Goal: Information Seeking & Learning: Learn about a topic

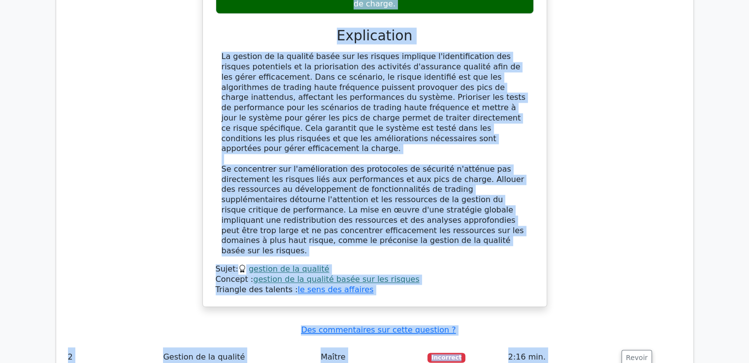
scroll to position [1092, 0]
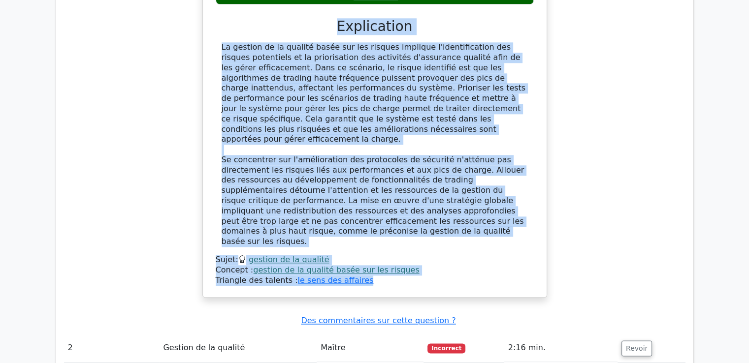
drag, startPoint x: 219, startPoint y: 91, endPoint x: 388, endPoint y: 235, distance: 222.5
click at [388, 235] on div "Vous gérez un projet de développement d'une nouvelle application de trading fin…" at bounding box center [375, 9] width 336 height 569
copy div "Lore ipsum do sitame co adipiscingeli s'doe temporin utlaboreetd ma aliquae adm…"
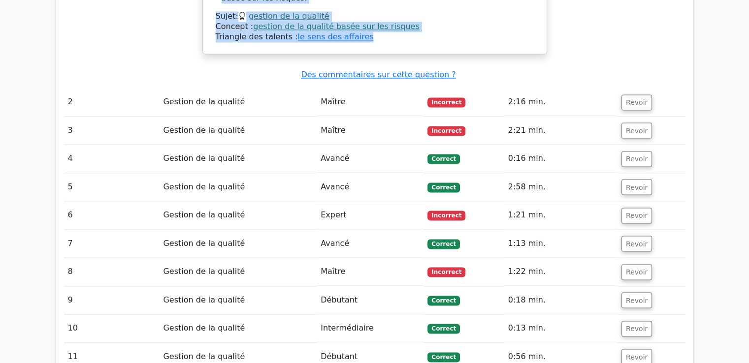
scroll to position [1289, 0]
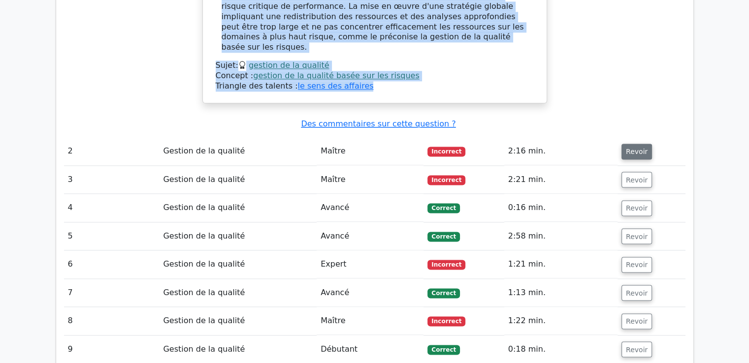
click at [637, 148] on font "Revoir" at bounding box center [637, 152] width 22 height 8
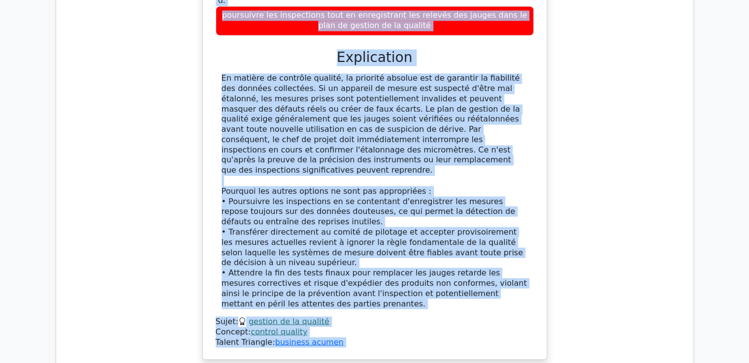
scroll to position [1719, 0]
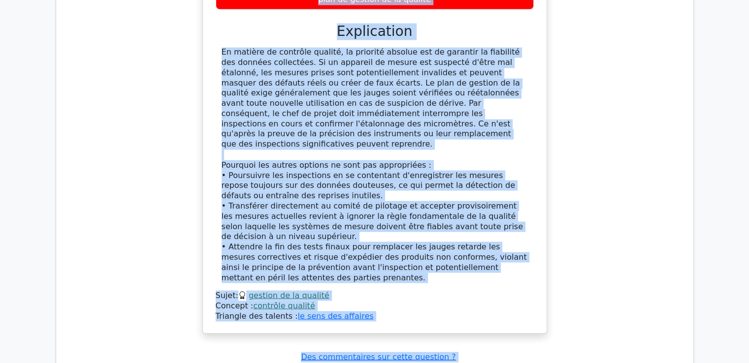
drag, startPoint x: 238, startPoint y: 91, endPoint x: 380, endPoint y: 258, distance: 219.8
click at [380, 258] on div "Lors du contrôle qualité d'un projet d'ingénierie de précision, l'inspection pa…" at bounding box center [375, 33] width 336 height 592
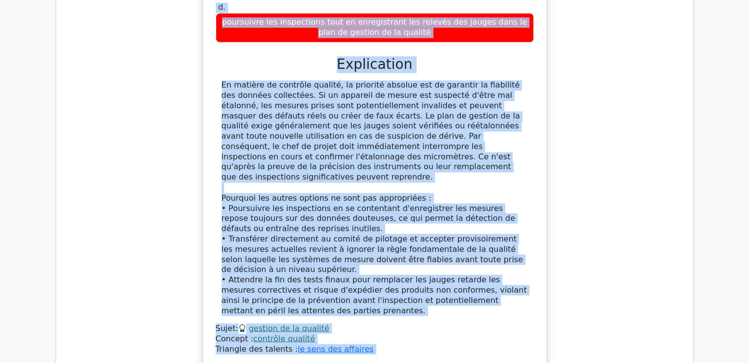
scroll to position [1670, 0]
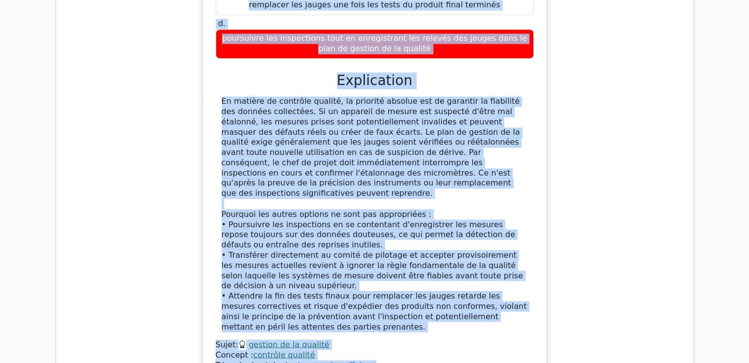
copy div "Lore ip dolorsit ametcon a'el seddoe t'incididunt ut laboreetd, m'aliquaenim ad…"
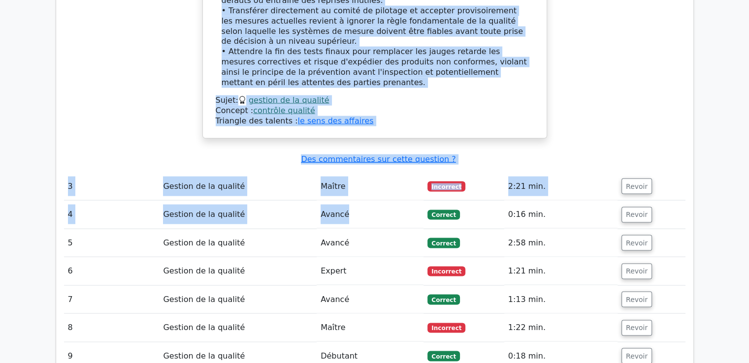
scroll to position [1916, 0]
click at [626, 183] on font "Revoir" at bounding box center [637, 187] width 22 height 8
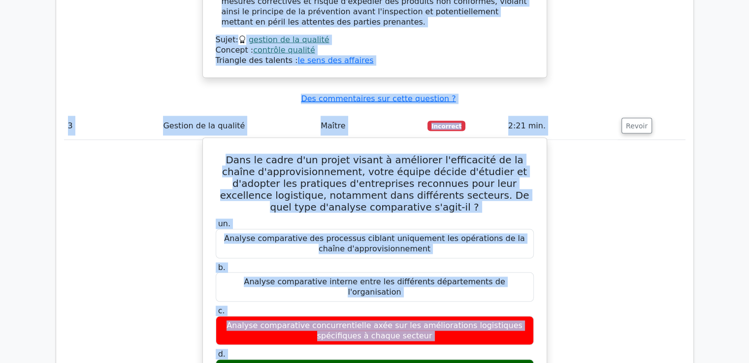
scroll to position [2015, 0]
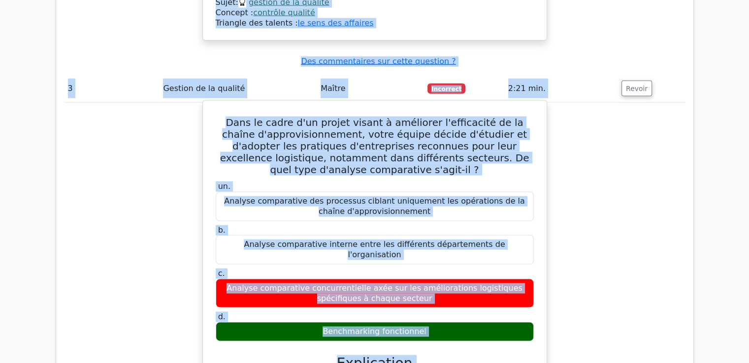
drag, startPoint x: 328, startPoint y: 255, endPoint x: 438, endPoint y: 255, distance: 109.8
click at [438, 322] on div "Benchmarking fonctionnel" at bounding box center [375, 331] width 318 height 19
copy font "Benchmarking fonctionnel"
drag, startPoint x: 226, startPoint y: 54, endPoint x: 451, endPoint y: 256, distance: 302.3
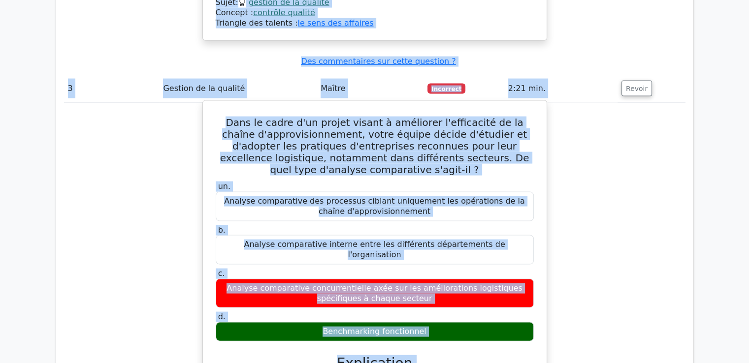
copy div "Dans le cadre d'un projet visant à améliorer l'efficacité de la chaîne d'approv…"
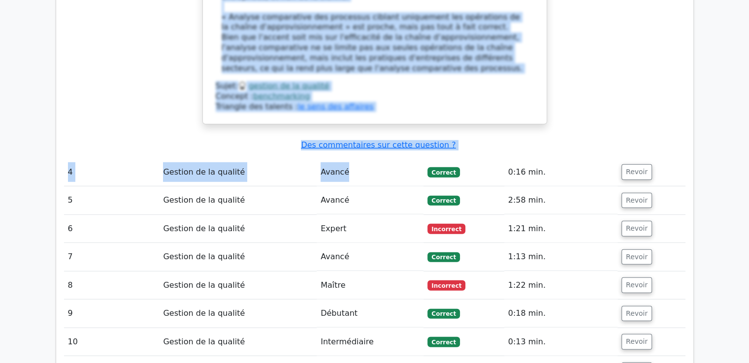
scroll to position [2556, 0]
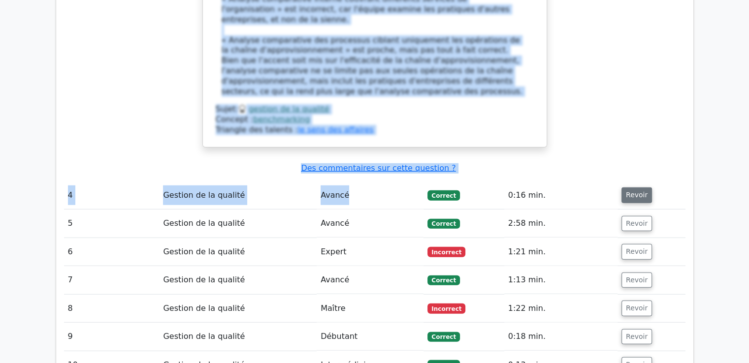
click at [626, 192] on font "Revoir" at bounding box center [637, 196] width 22 height 8
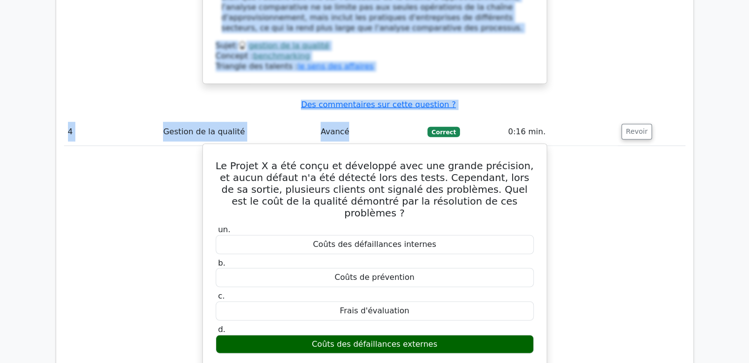
scroll to position [2606, 0]
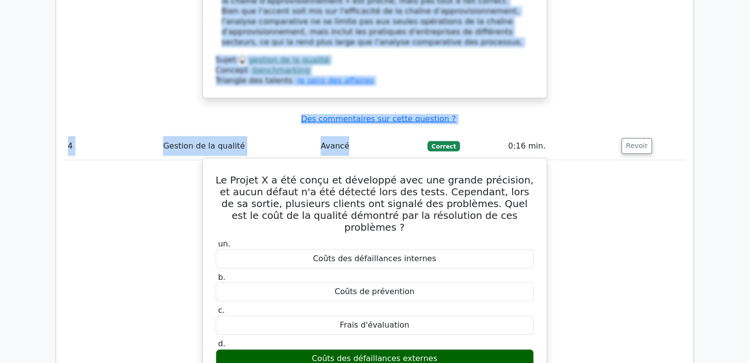
drag, startPoint x: 227, startPoint y: 81, endPoint x: 434, endPoint y: 253, distance: 268.5
click at [434, 253] on div "Le Projet X a été conçu et développé avec une grande précision, et aucun défaut…" at bounding box center [375, 369] width 336 height 414
copy div "Le Projet X a été conçu et développé avec une grande précision, et aucun défaut…"
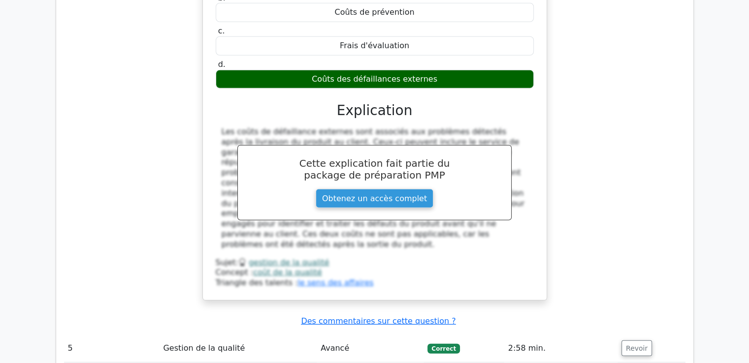
scroll to position [2901, 0]
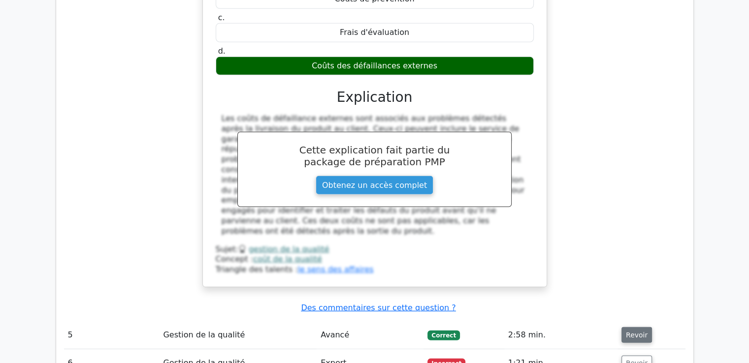
click at [628, 331] on font "Revoir" at bounding box center [637, 335] width 22 height 8
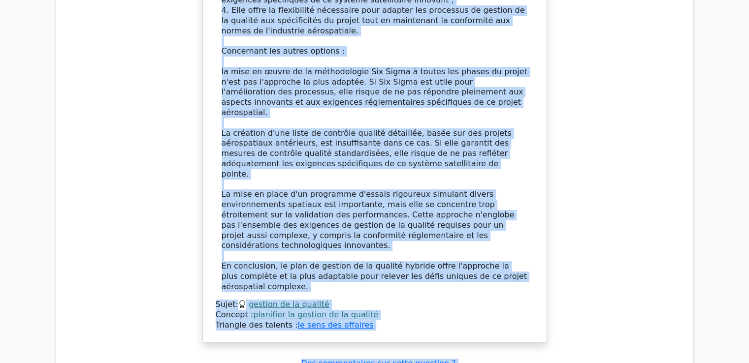
scroll to position [3777, 0]
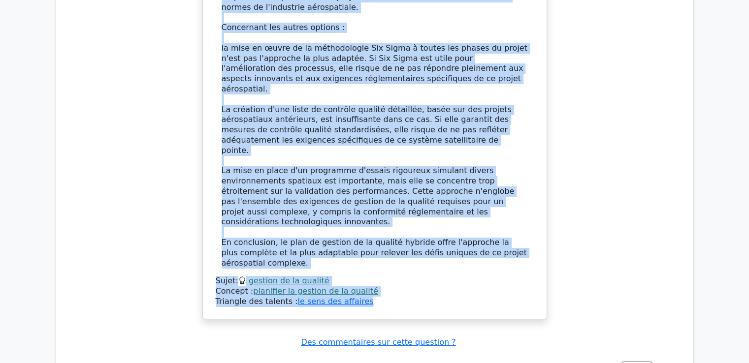
drag, startPoint x: 226, startPoint y: 87, endPoint x: 369, endPoint y: 105, distance: 143.4
copy div "Lore ipsum do sitame consectetur adipisci el seddoeiusmodt i'ut laboree dolorem…"
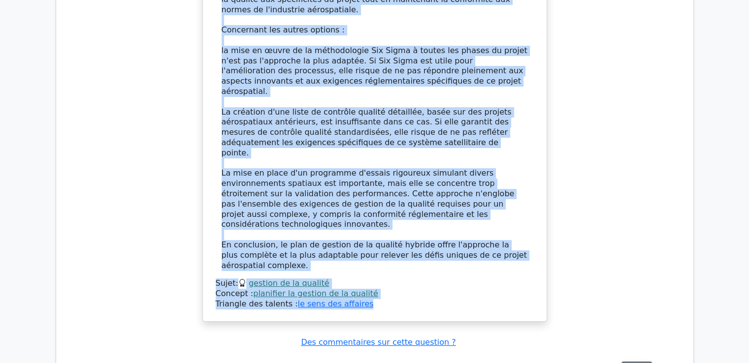
click at [630, 363] on font "Revoir" at bounding box center [637, 370] width 22 height 8
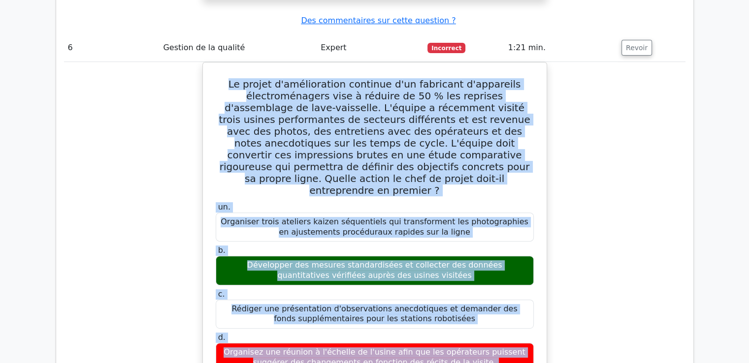
scroll to position [4168, 0]
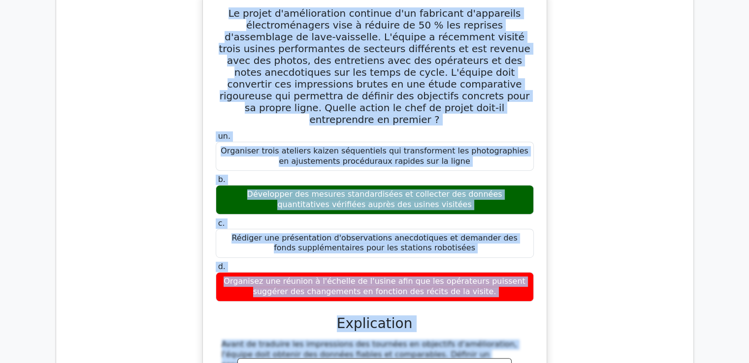
drag, startPoint x: 243, startPoint y: 108, endPoint x: 483, endPoint y: 84, distance: 241.0
click at [483, 84] on div "Le projet d'amélioration continue d'un fabricant d'appareils électroménagers vi…" at bounding box center [375, 268] width 336 height 545
copy div "Lo ipsumd s'ametconsecte adipisci e'se doeiusmod t'incididun utlaboreetdolor ma…"
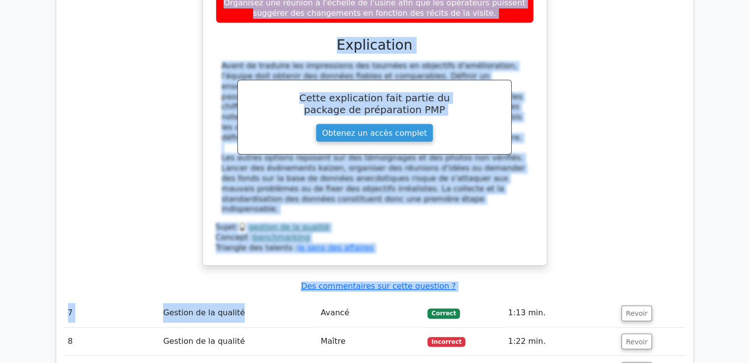
scroll to position [4463, 0]
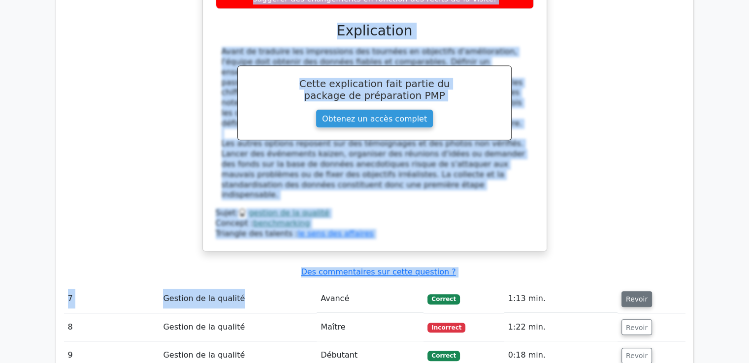
click at [627, 295] on font "Revoir" at bounding box center [637, 299] width 22 height 8
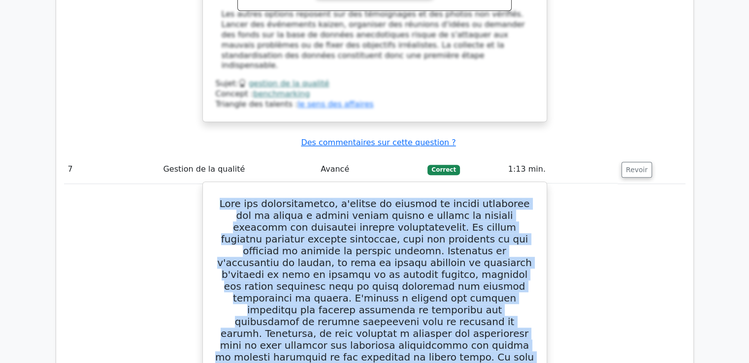
scroll to position [4667, 0]
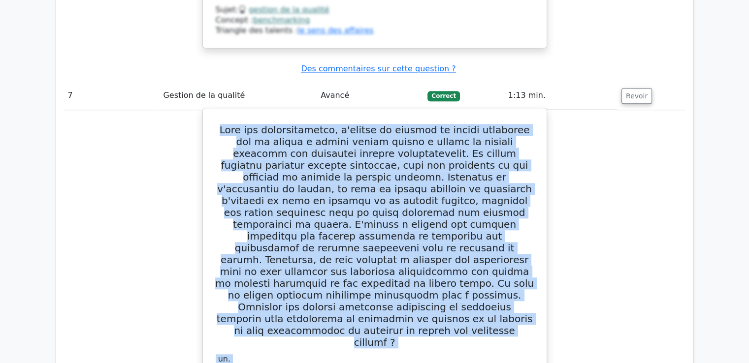
drag, startPoint x: 221, startPoint y: 54, endPoint x: 523, endPoint y: 276, distance: 375.1
copy div "Lore ips dolorsitametco, a'elitse do eiusmod te incidi utlaboree dol ma aliqua …"
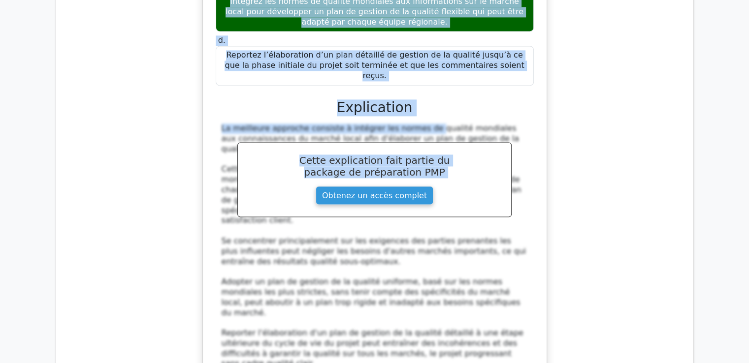
scroll to position [5159, 0]
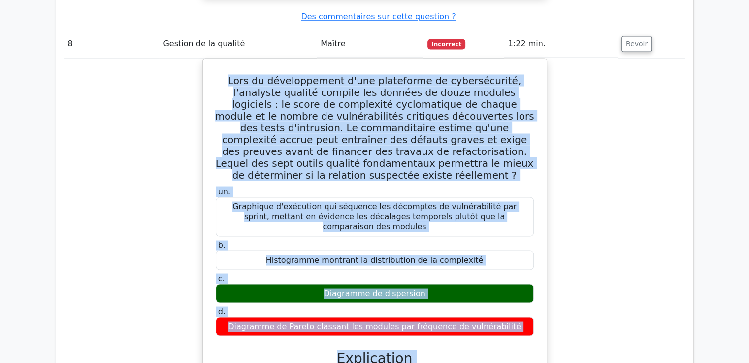
scroll to position [5613, 0]
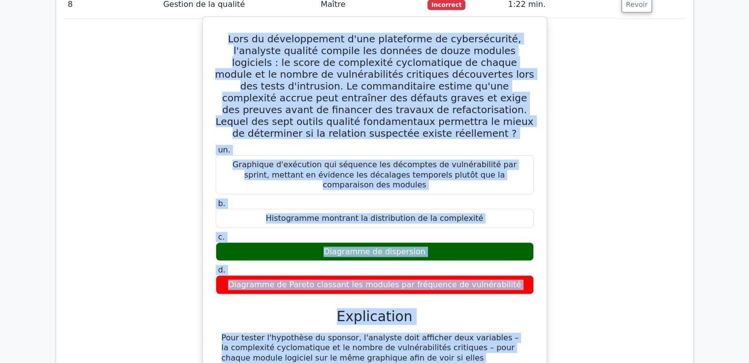
drag, startPoint x: 221, startPoint y: 77, endPoint x: 384, endPoint y: 179, distance: 192.0
click at [383, 181] on div "Lors du développement d'une plateforme de cybersécurité, l'analyste qualité com…" at bounding box center [375, 287] width 336 height 533
copy div "Lore ip dolorsitametc a'eli seddoeiusm te incididuntutl, e'dolorema aliquae adm…"
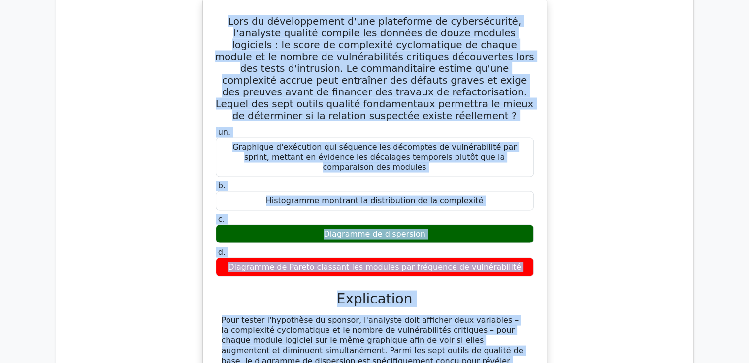
scroll to position [5711, 0]
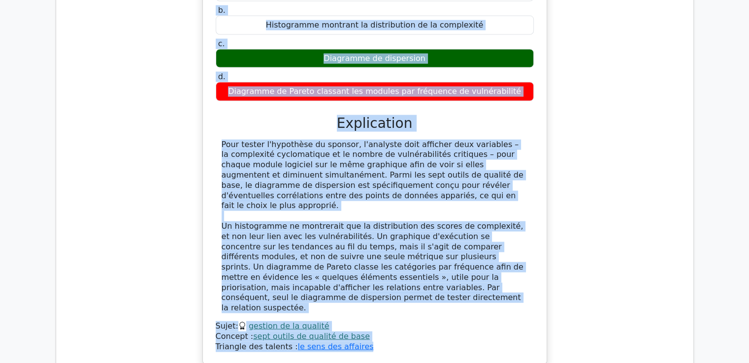
scroll to position [5810, 0]
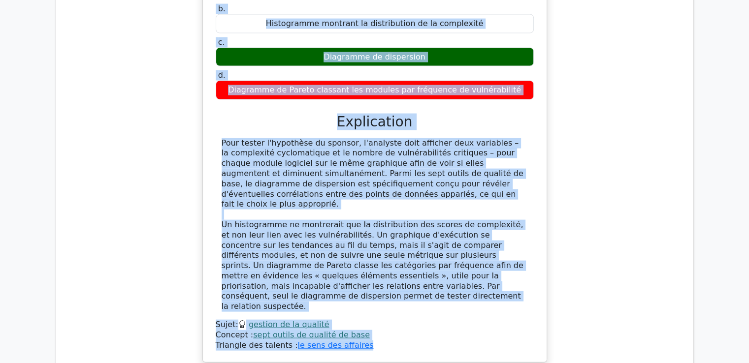
drag, startPoint x: 216, startPoint y: 74, endPoint x: 499, endPoint y: 267, distance: 343.0
copy div "Lors du processus de gestion de la qualité du plan, une partie prenante suggère…"
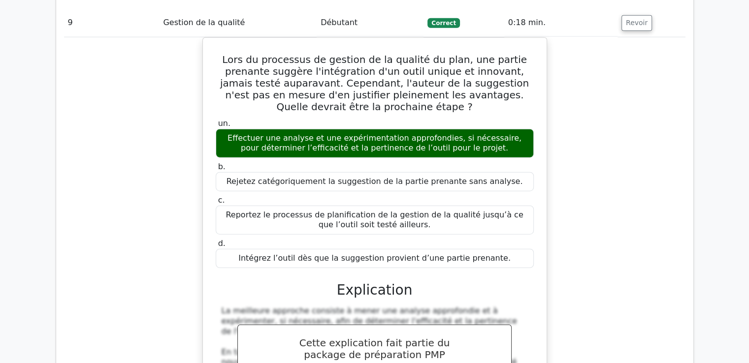
scroll to position [6204, 0]
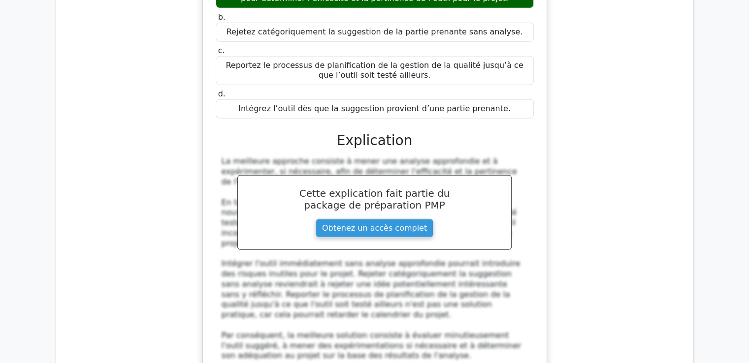
scroll to position [6351, 0]
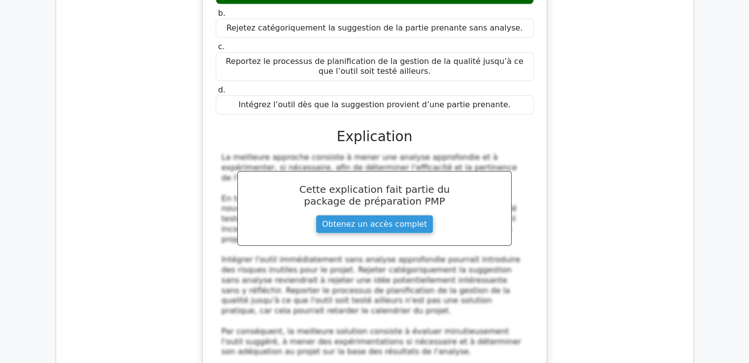
drag, startPoint x: 217, startPoint y: 87, endPoint x: 426, endPoint y: 241, distance: 260.3
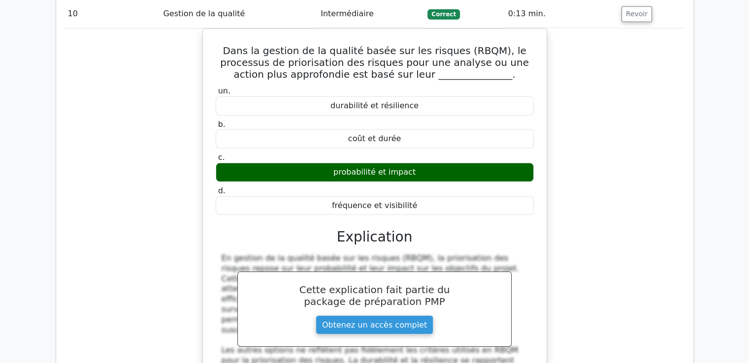
scroll to position [6795, 0]
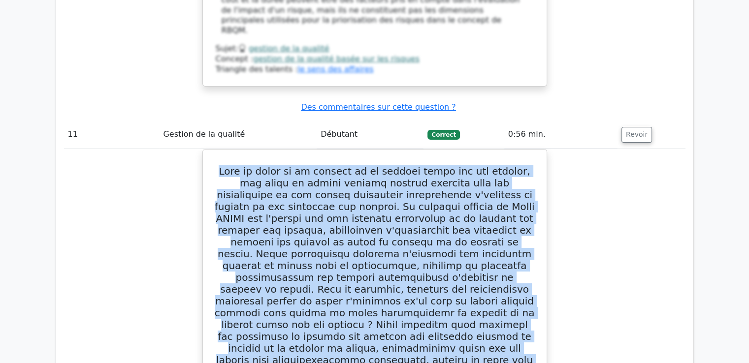
scroll to position [7279, 0]
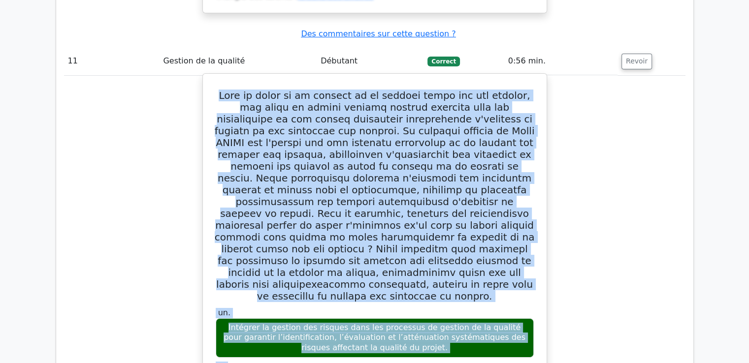
drag, startPoint x: 218, startPoint y: 57, endPoint x: 391, endPoint y: 315, distance: 310.8
